Goal: Information Seeking & Learning: Find specific fact

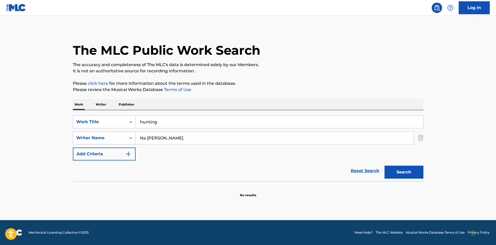
drag, startPoint x: 151, startPoint y: 139, endPoint x: 123, endPoint y: 139, distance: 28.0
click at [123, 139] on div "SearchWithCriteria99da9ae8-79e4-4ea9-8c3f-862e1b8531e0 Writer Name [PERSON_NAME]" at bounding box center [248, 137] width 350 height 13
paste input "[PERSON_NAME]"
type input "[PERSON_NAME]"
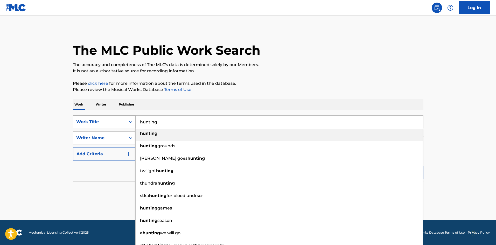
drag, startPoint x: 159, startPoint y: 119, endPoint x: 133, endPoint y: 123, distance: 26.5
click at [133, 123] on div "SearchWithCriteriafb2d87dd-3187-4ad5-a6ba-7414118a6915 Work Title hunting hunti…" at bounding box center [248, 121] width 350 height 13
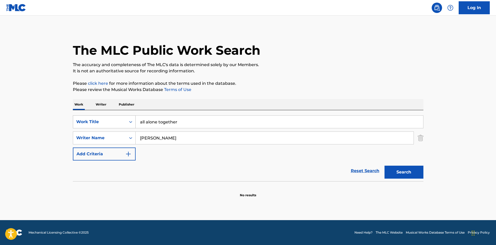
drag, startPoint x: 158, startPoint y: 122, endPoint x: 127, endPoint y: 122, distance: 31.6
click at [127, 122] on div "SearchWithCriteriafb2d87dd-3187-4ad5-a6ba-7414118a6915 Work Title all alone tog…" at bounding box center [248, 121] width 350 height 13
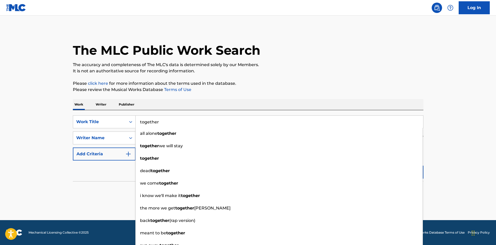
type input "together"
click at [252, 94] on div "The MLC Public Work Search The accuracy and completeness of The MLC's data is d…" at bounding box center [248, 113] width 363 height 169
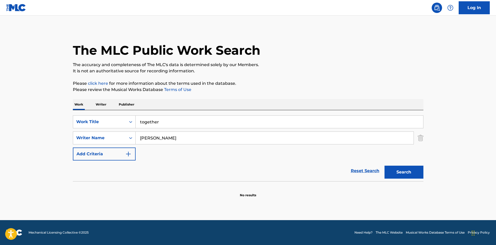
click at [395, 172] on button "Search" at bounding box center [403, 172] width 39 height 13
drag, startPoint x: 161, startPoint y: 140, endPoint x: 121, endPoint y: 141, distance: 40.4
click at [121, 141] on div "SearchWithCriteria99da9ae8-79e4-4ea9-8c3f-862e1b8531e0 Writer Name [PERSON_NAME]" at bounding box center [248, 137] width 350 height 13
type input "guetta"
click at [384, 166] on button "Search" at bounding box center [403, 172] width 39 height 13
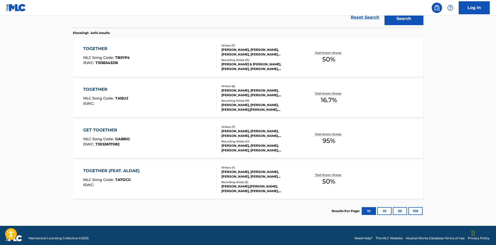
scroll to position [155, 0]
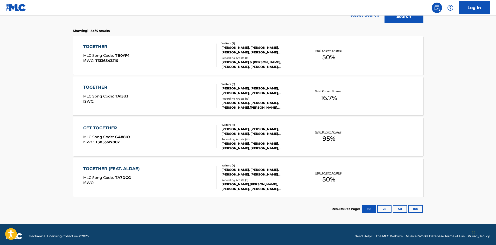
click at [236, 169] on div "[PERSON_NAME], [PERSON_NAME], [PERSON_NAME], [PERSON_NAME] [PERSON_NAME] [PERSO…" at bounding box center [260, 171] width 78 height 9
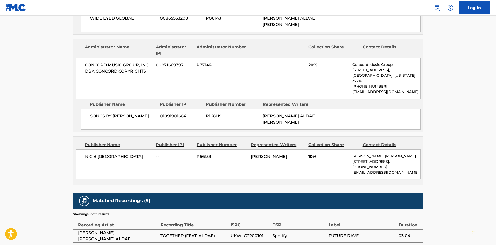
scroll to position [511, 0]
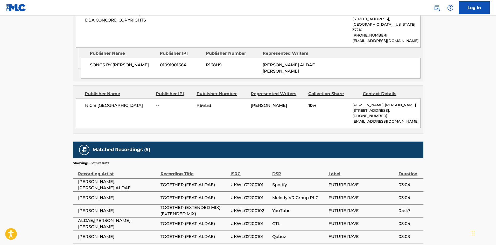
scroll to position [159, 0]
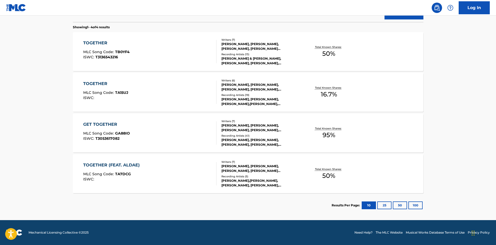
click at [195, 56] on div "TOGETHER MLC Song Code : TB0YF4 ISWC : T3136543216" at bounding box center [149, 51] width 133 height 23
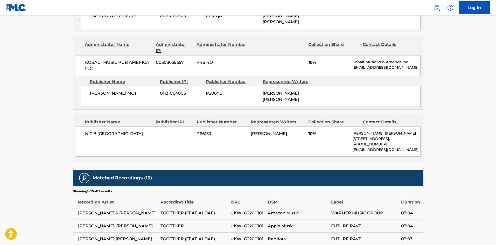
scroll to position [656, 0]
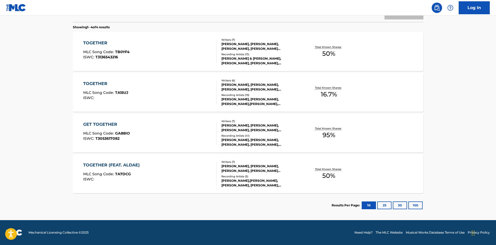
scroll to position [159, 0]
